Goal: Navigation & Orientation: Go to known website

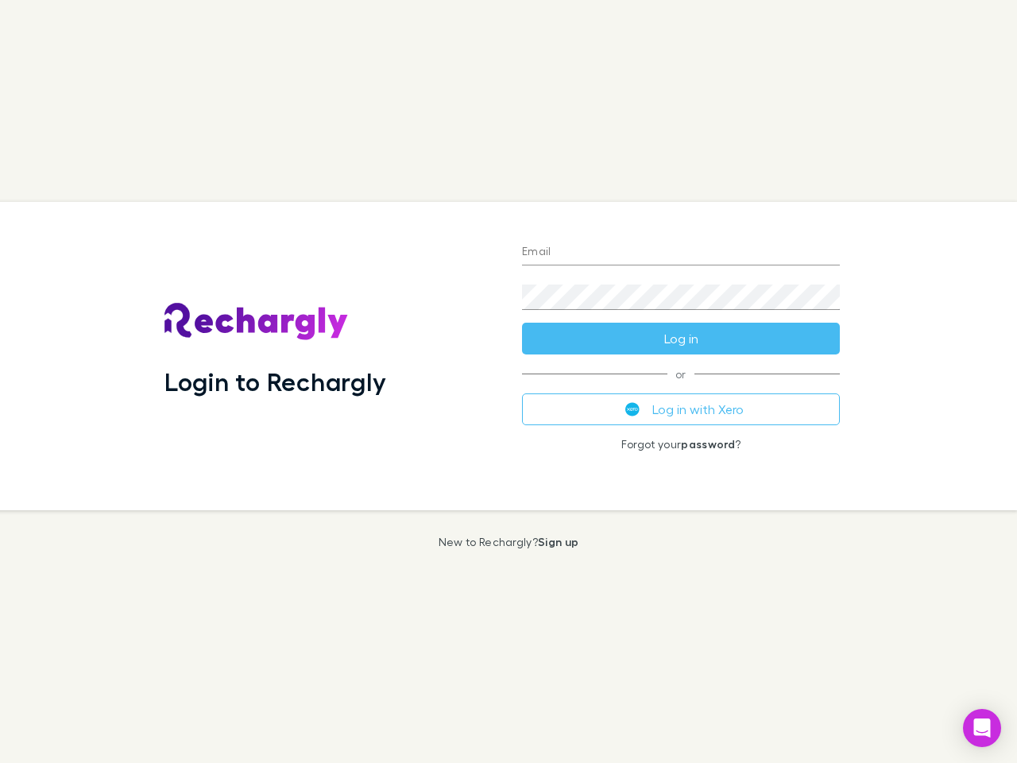
click at [509, 382] on div "Login to Rechargly" at bounding box center [331, 356] width 358 height 308
click at [681, 253] on input "Email" at bounding box center [681, 252] width 318 height 25
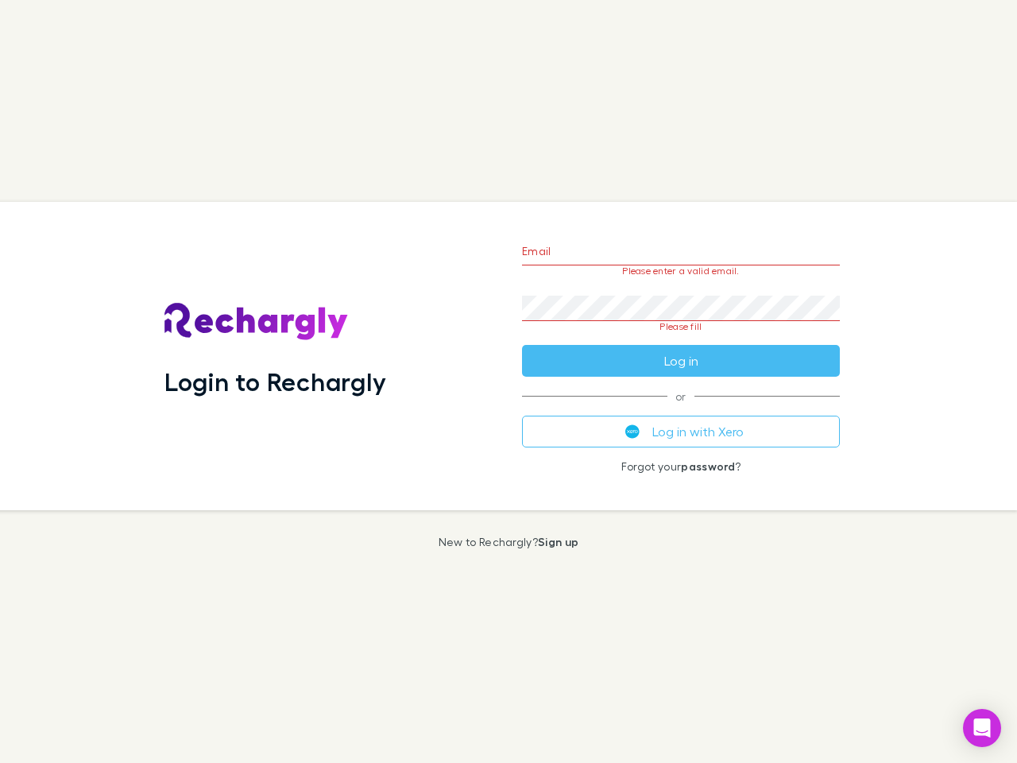
click at [681, 339] on form "Email Please enter a valid email. Password Please fill Log in" at bounding box center [681, 301] width 318 height 149
click at [681, 409] on div "Email Please enter a valid email. Password Please fill Log in or Log in with Xe…" at bounding box center [680, 356] width 343 height 308
click at [982, 728] on icon "Open Intercom Messenger" at bounding box center [982, 728] width 17 height 19
